Goal: Information Seeking & Learning: Learn about a topic

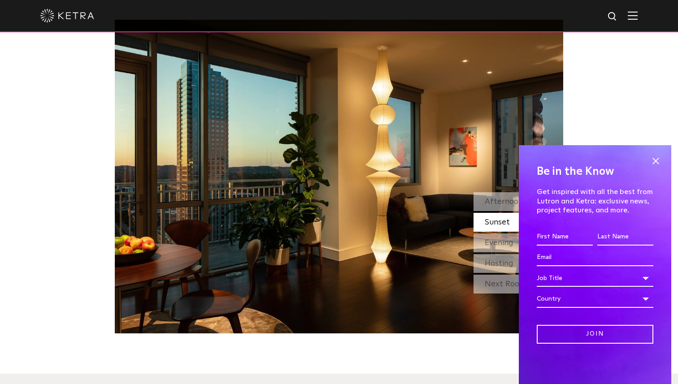
scroll to position [835, 0]
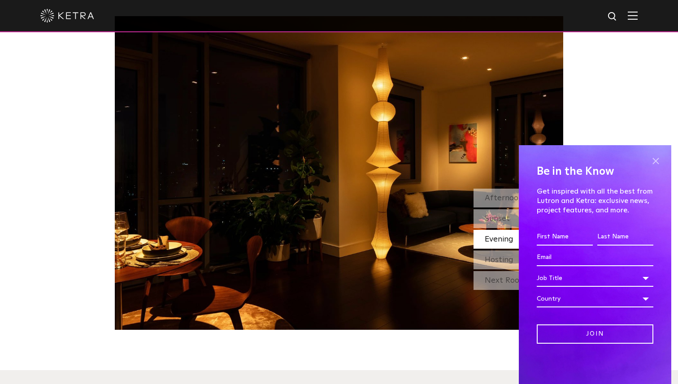
click at [654, 157] on span at bounding box center [655, 160] width 13 height 13
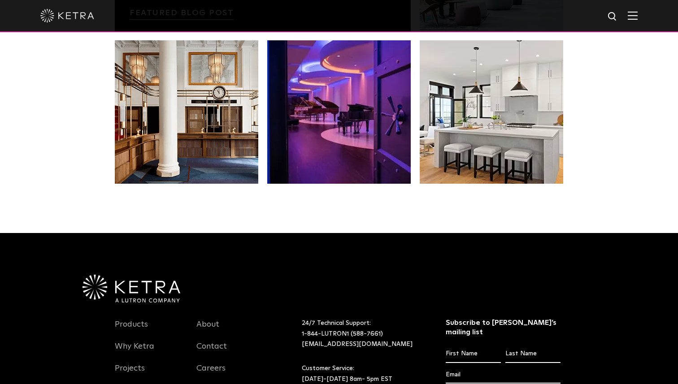
scroll to position [1873, 0]
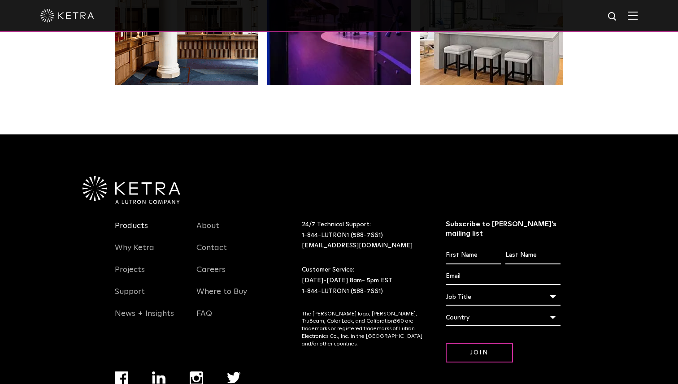
click at [135, 221] on link "Products" at bounding box center [131, 231] width 33 height 21
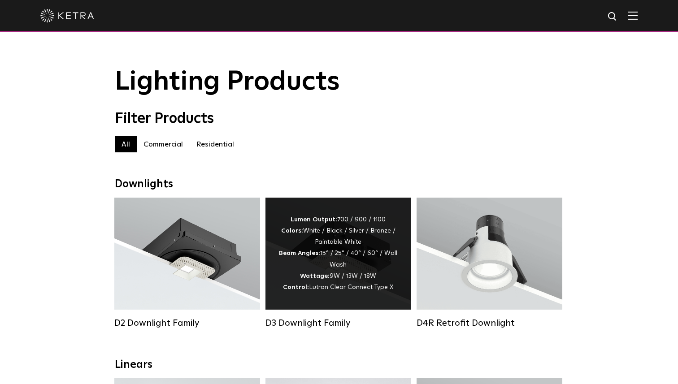
scroll to position [57, 0]
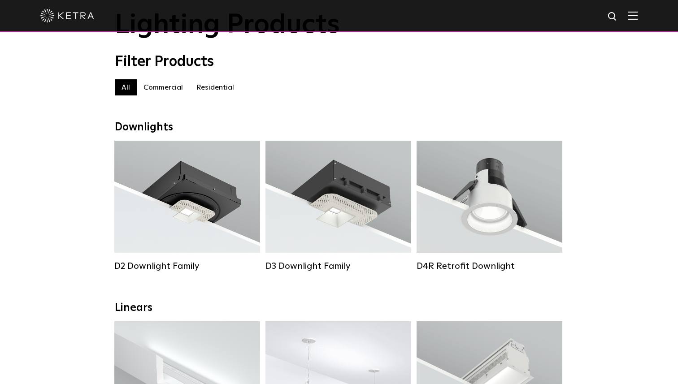
click at [199, 88] on label "Residential" at bounding box center [215, 87] width 51 height 16
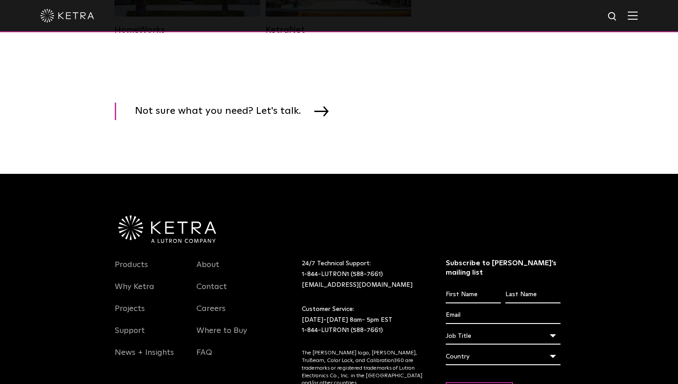
scroll to position [1340, 0]
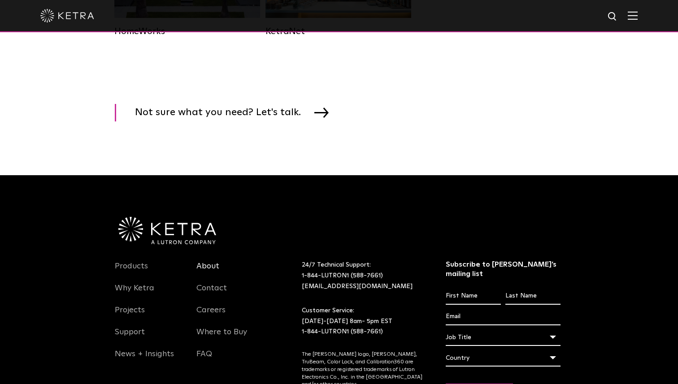
click at [212, 264] on link "About" at bounding box center [207, 271] width 23 height 21
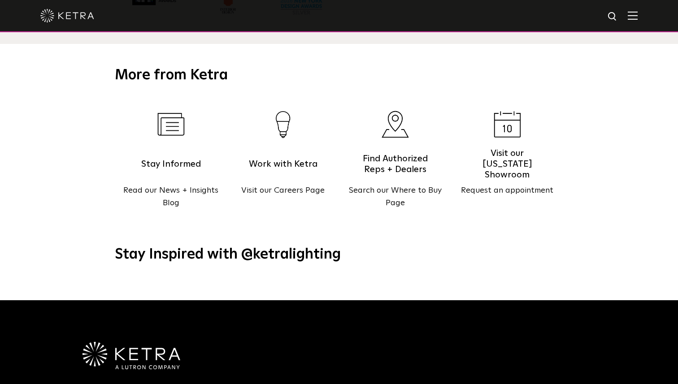
scroll to position [997, 0]
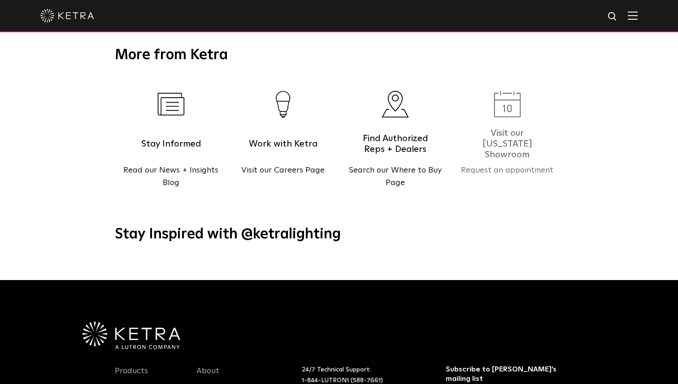
click at [520, 133] on h5 "Visit our New York Showroom" at bounding box center [507, 144] width 76 height 22
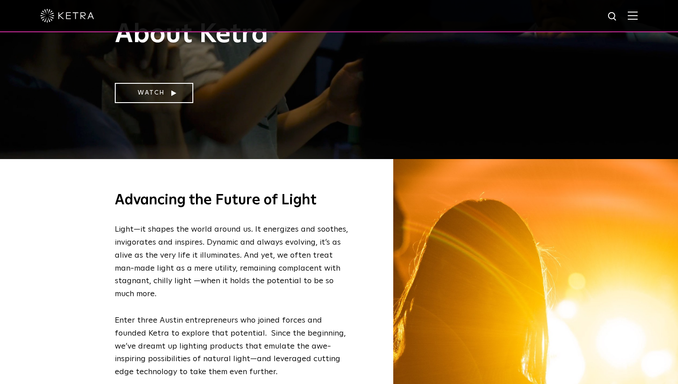
scroll to position [0, 0]
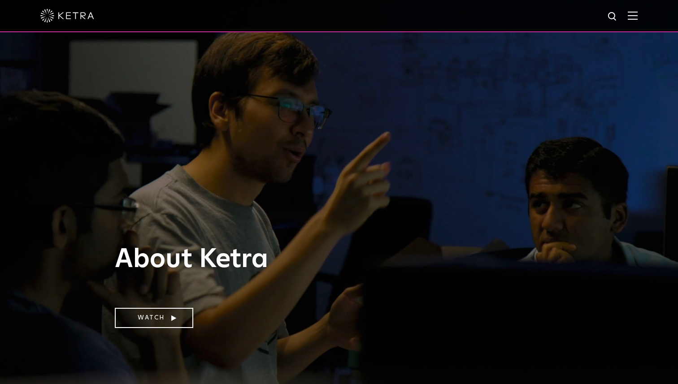
click at [632, 17] on img at bounding box center [633, 15] width 10 height 9
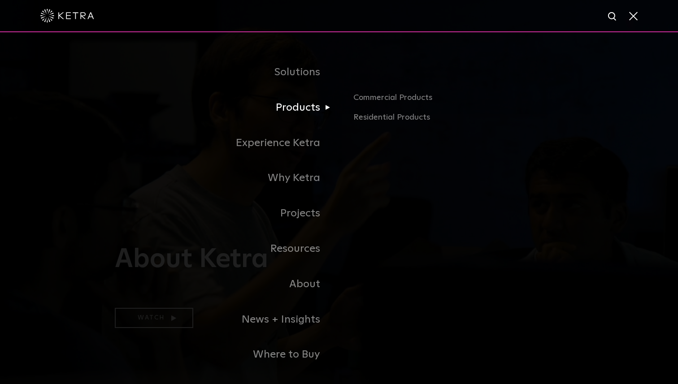
click at [307, 115] on link "Products" at bounding box center [227, 107] width 224 height 35
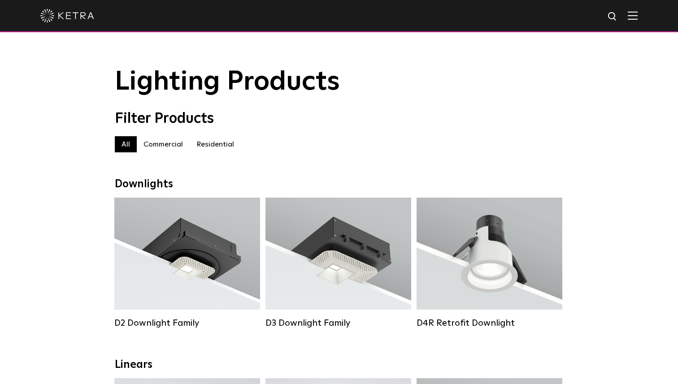
click at [638, 22] on div at bounding box center [339, 16] width 678 height 32
click at [634, 19] on img at bounding box center [633, 15] width 10 height 9
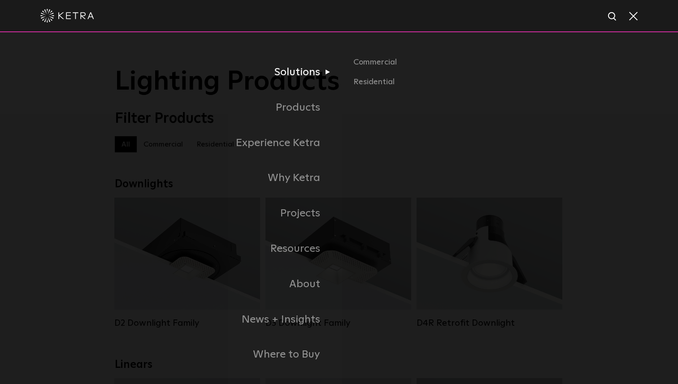
click at [299, 77] on link "Solutions" at bounding box center [227, 72] width 224 height 35
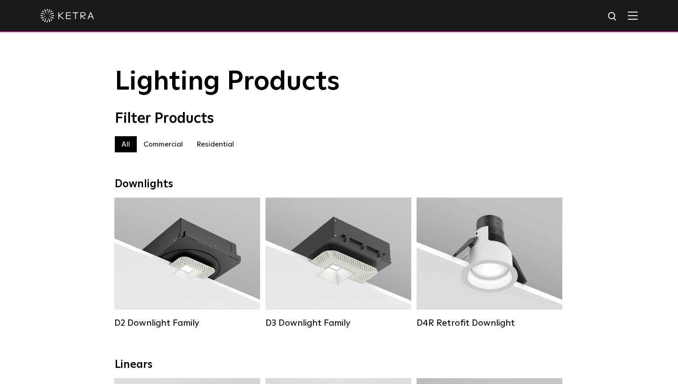
click at [636, 18] on img at bounding box center [633, 15] width 10 height 9
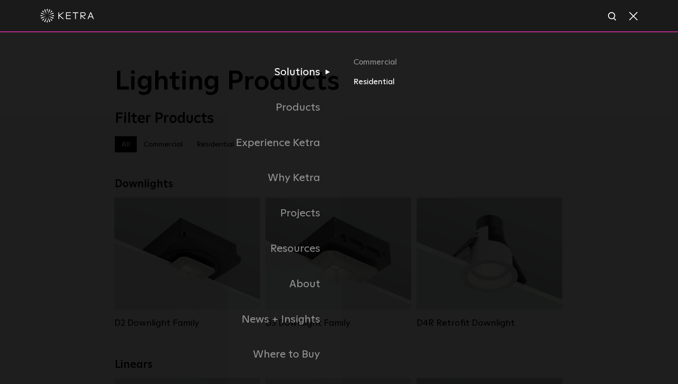
click at [369, 76] on link "Residential" at bounding box center [458, 82] width 210 height 13
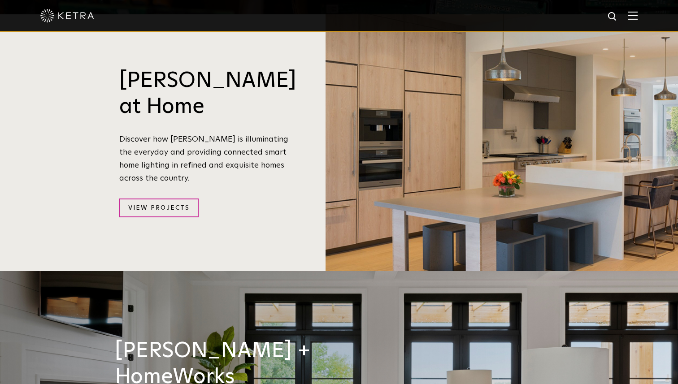
scroll to position [929, 0]
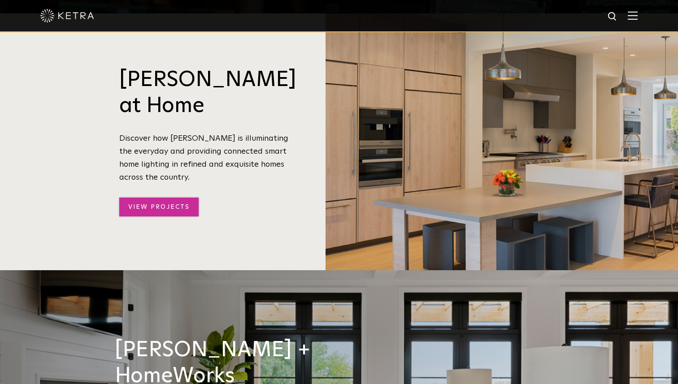
click at [158, 198] on link "View Projects" at bounding box center [158, 207] width 79 height 19
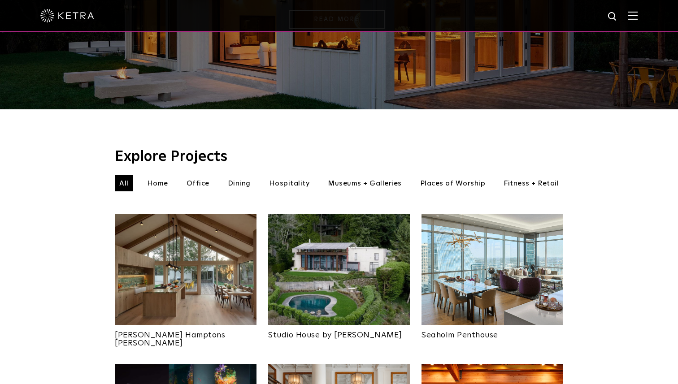
scroll to position [201, 0]
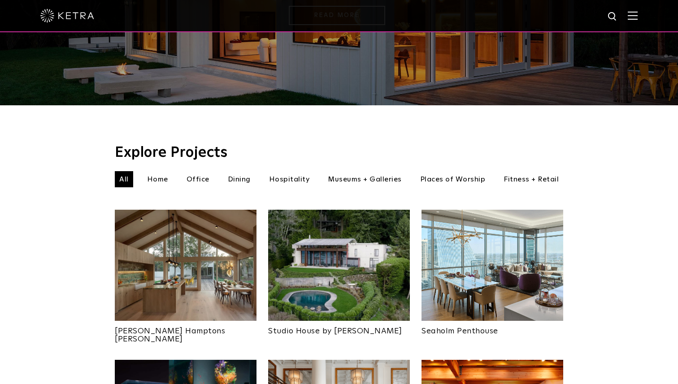
click at [246, 171] on li "Dining" at bounding box center [239, 179] width 32 height 16
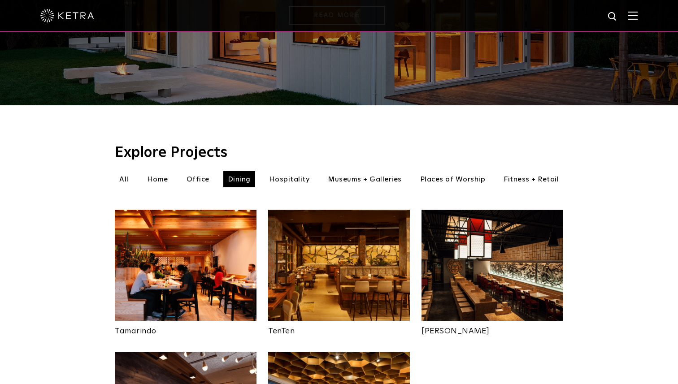
click at [159, 171] on li "Home" at bounding box center [158, 179] width 30 height 16
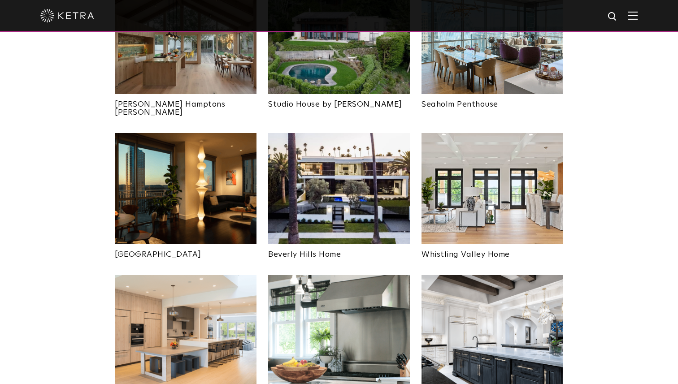
scroll to position [432, 0]
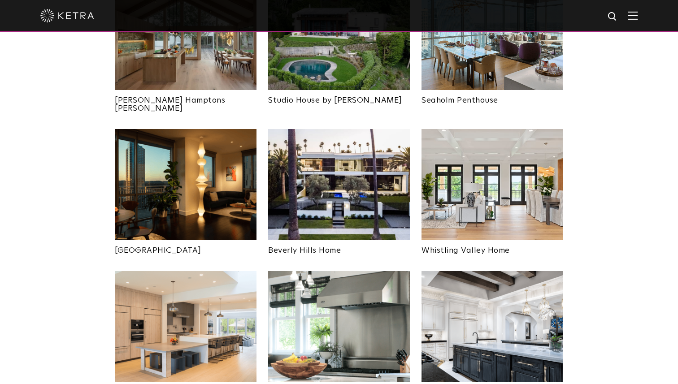
click at [214, 176] on img at bounding box center [186, 184] width 142 height 111
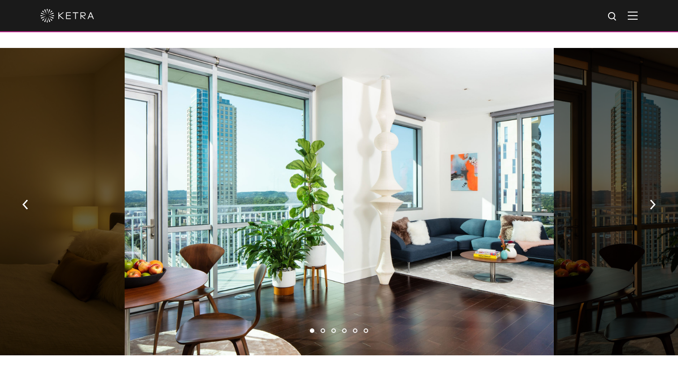
scroll to position [605, 0]
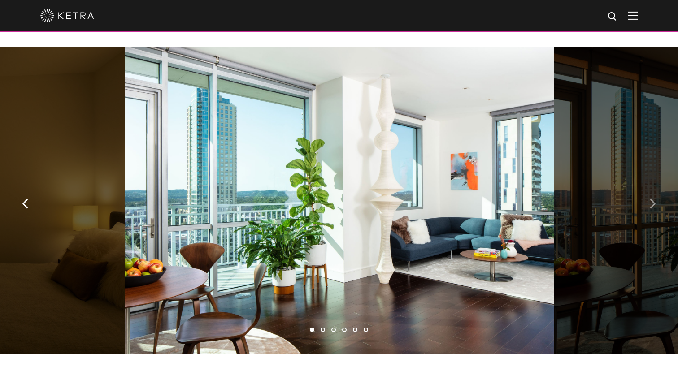
click at [652, 199] on img "button" at bounding box center [653, 204] width 6 height 10
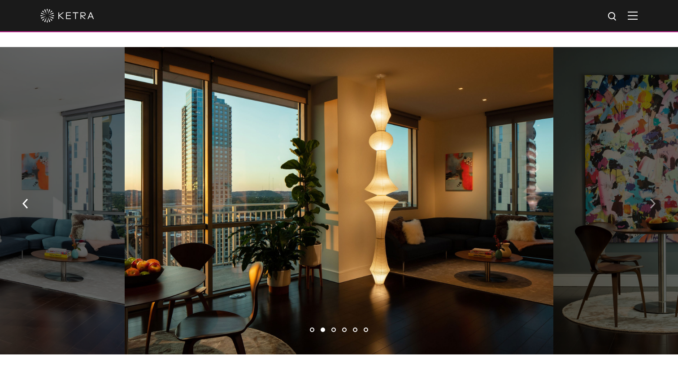
click at [652, 199] on img "button" at bounding box center [653, 204] width 6 height 10
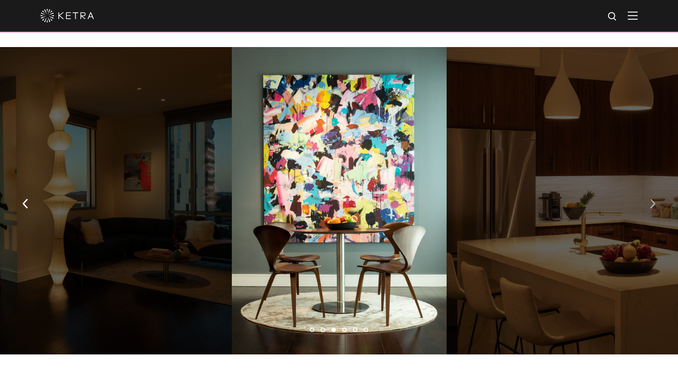
click at [652, 199] on img "button" at bounding box center [653, 204] width 6 height 10
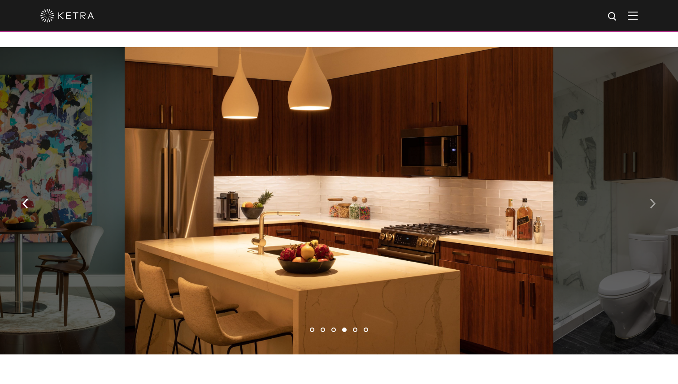
click at [652, 199] on img "button" at bounding box center [653, 204] width 6 height 10
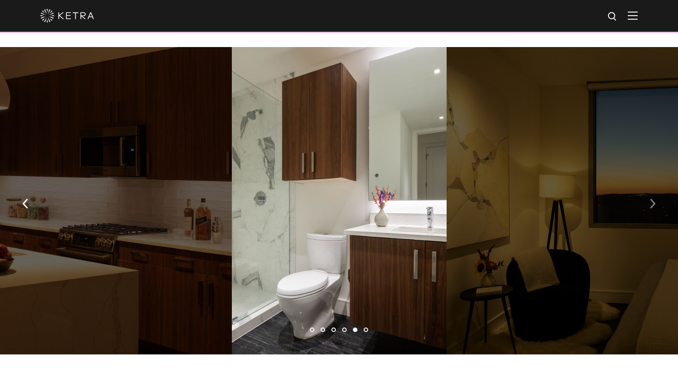
click at [652, 199] on img "button" at bounding box center [653, 204] width 6 height 10
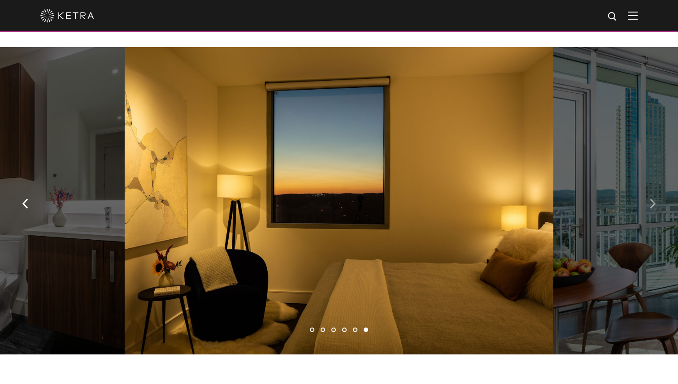
click at [652, 199] on img "button" at bounding box center [653, 204] width 6 height 10
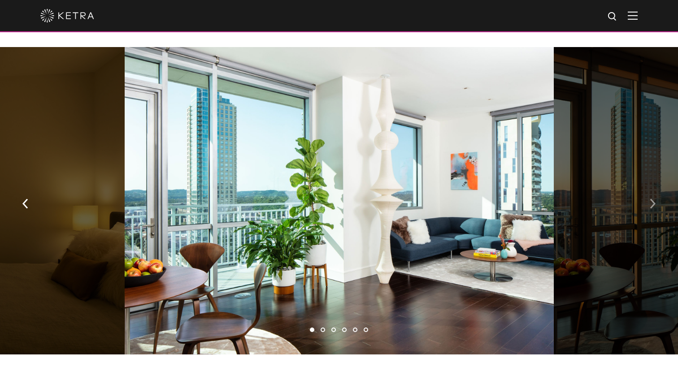
click at [652, 199] on img "button" at bounding box center [653, 204] width 6 height 10
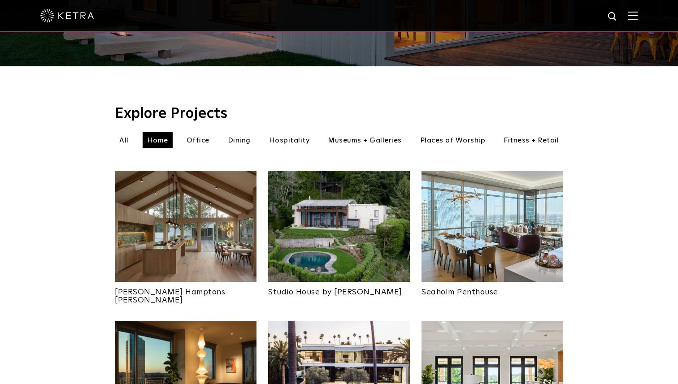
scroll to position [190, 0]
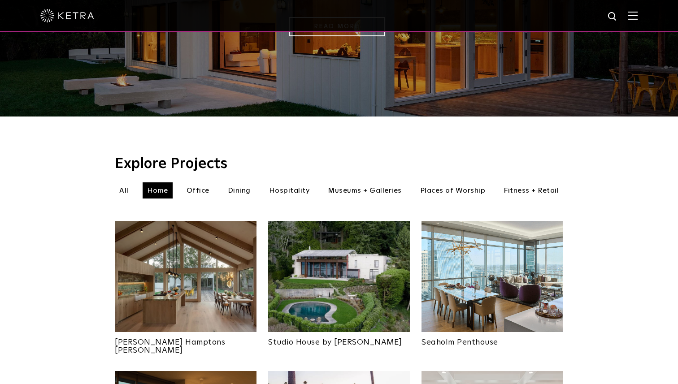
click at [203, 249] on img at bounding box center [186, 276] width 142 height 111
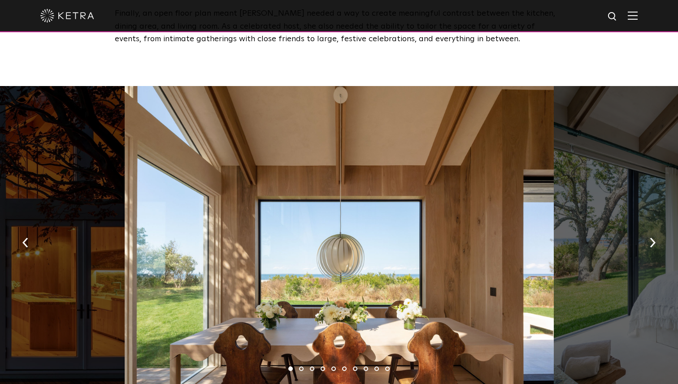
scroll to position [1254, 0]
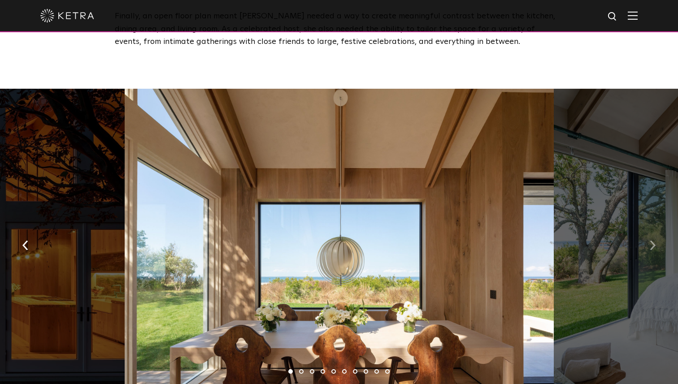
click at [654, 240] on img "button" at bounding box center [653, 245] width 6 height 10
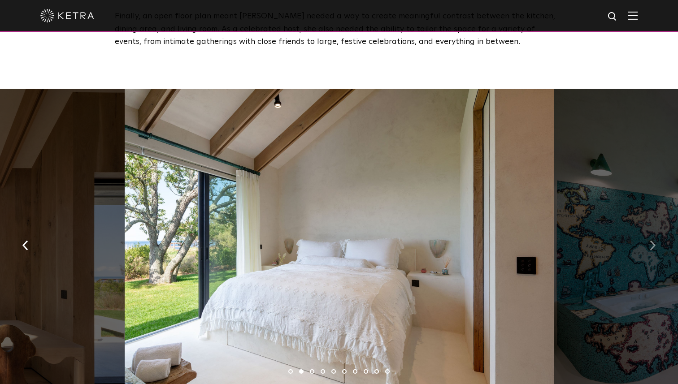
click at [654, 240] on img "button" at bounding box center [653, 245] width 6 height 10
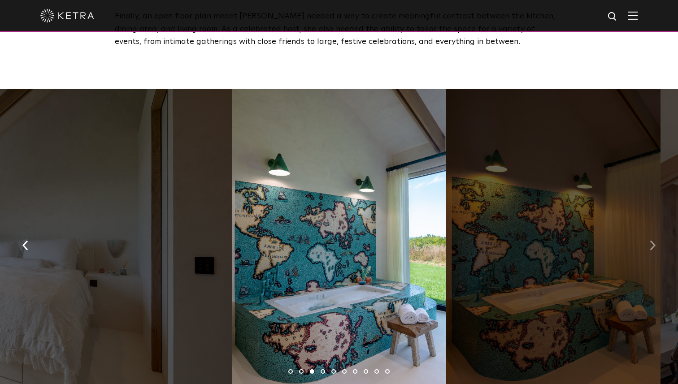
click at [654, 240] on img "button" at bounding box center [653, 245] width 6 height 10
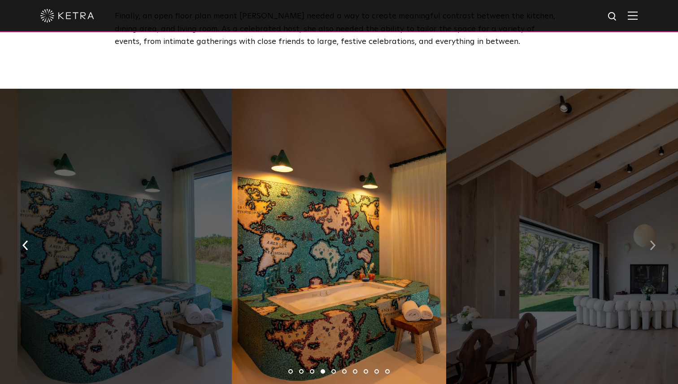
click at [654, 240] on img "button" at bounding box center [653, 245] width 6 height 10
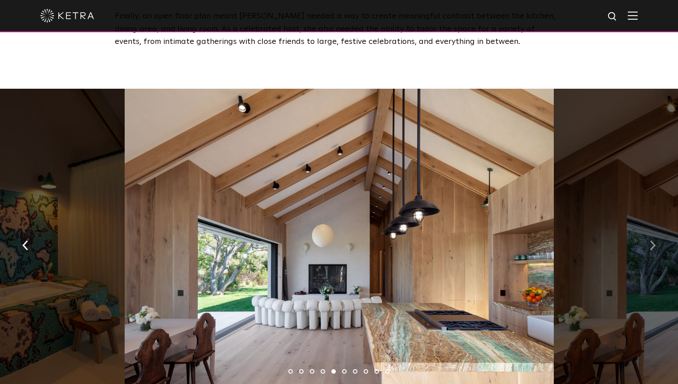
click at [654, 240] on img "button" at bounding box center [653, 245] width 6 height 10
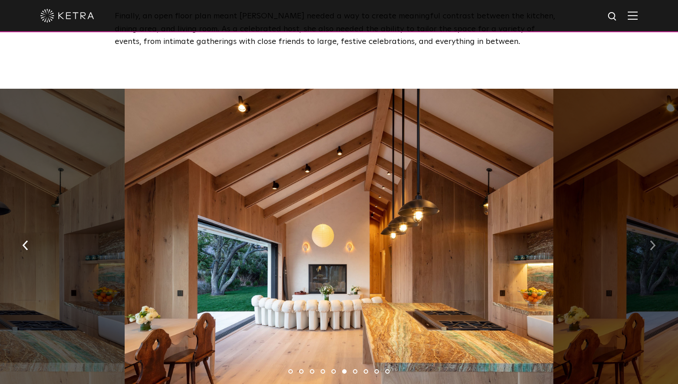
click at [654, 240] on img "button" at bounding box center [653, 245] width 6 height 10
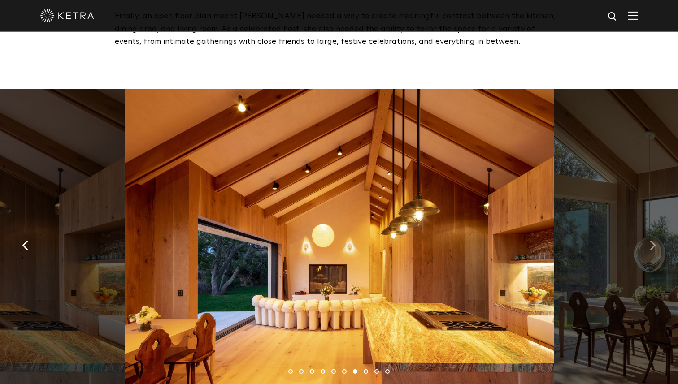
click at [654, 240] on img "button" at bounding box center [653, 245] width 6 height 10
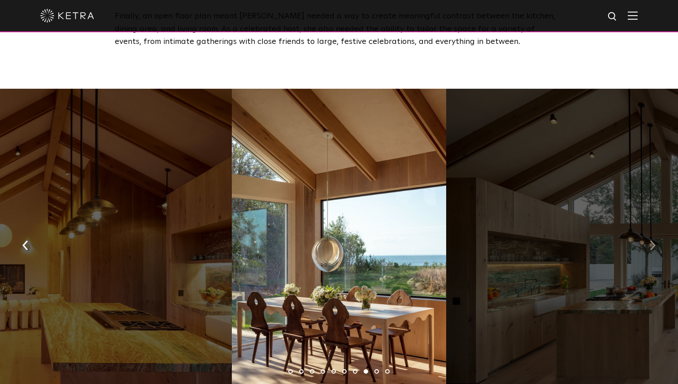
click at [654, 240] on img "button" at bounding box center [653, 245] width 6 height 10
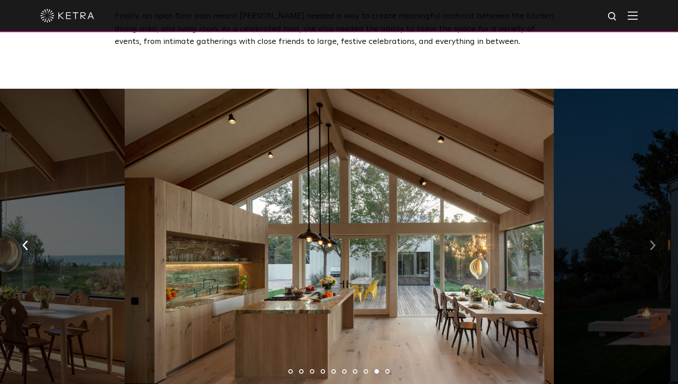
click at [654, 240] on img "button" at bounding box center [653, 245] width 6 height 10
